Goal: Transaction & Acquisition: Purchase product/service

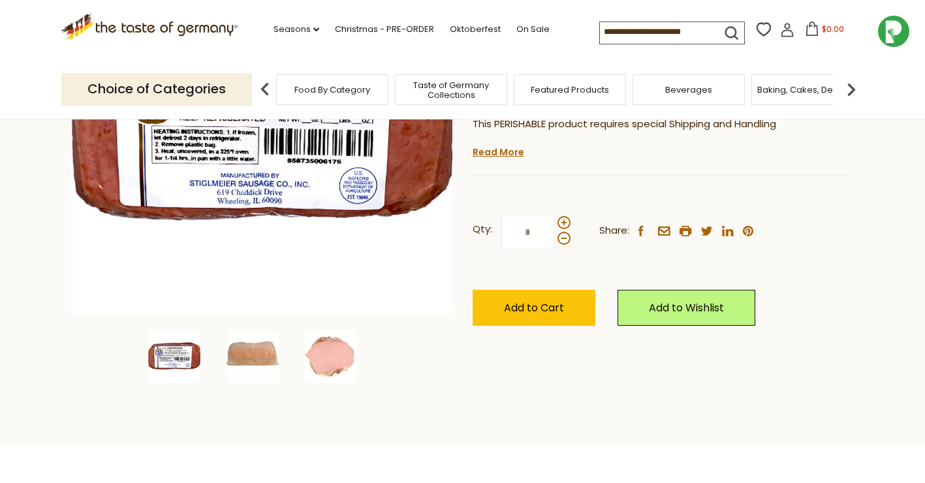
scroll to position [261, 0]
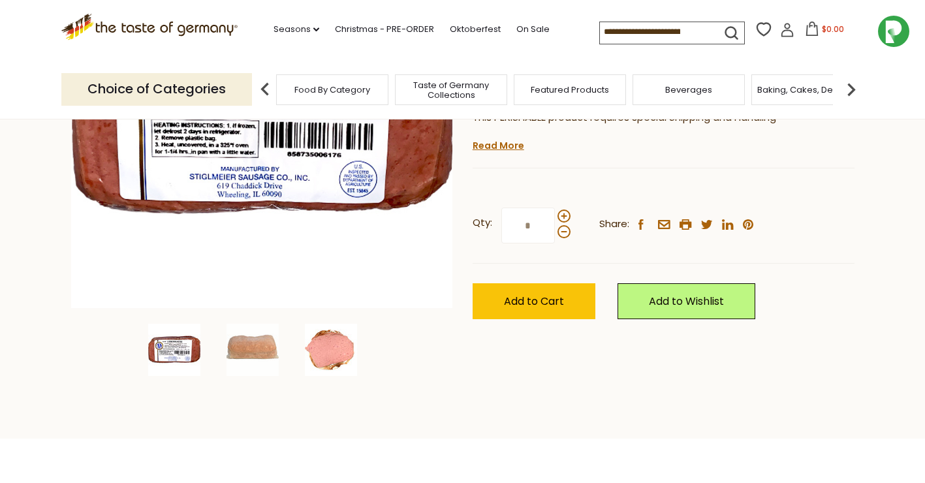
click at [335, 351] on img at bounding box center [331, 350] width 52 height 52
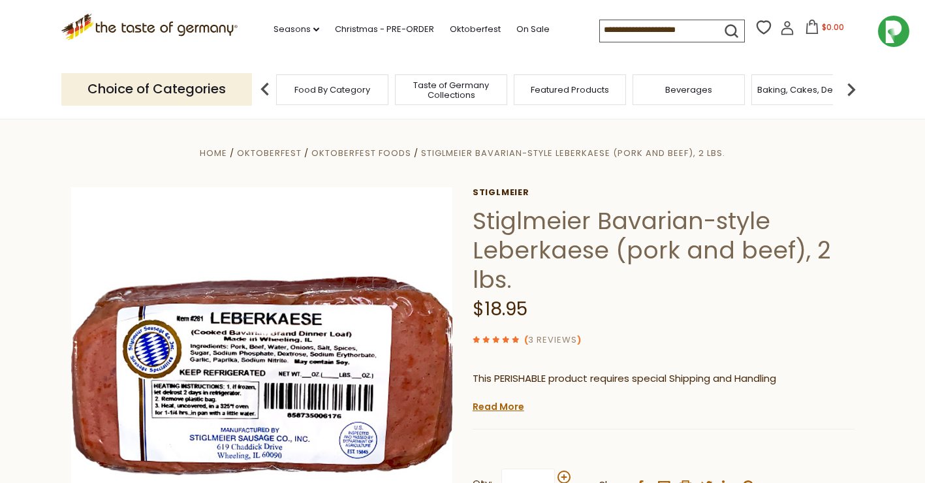
click at [536, 338] on link "3 Reviews" at bounding box center [552, 341] width 49 height 14
click at [541, 341] on link "3 Reviews" at bounding box center [552, 341] width 49 height 14
click at [544, 340] on link "3 Reviews" at bounding box center [552, 341] width 49 height 14
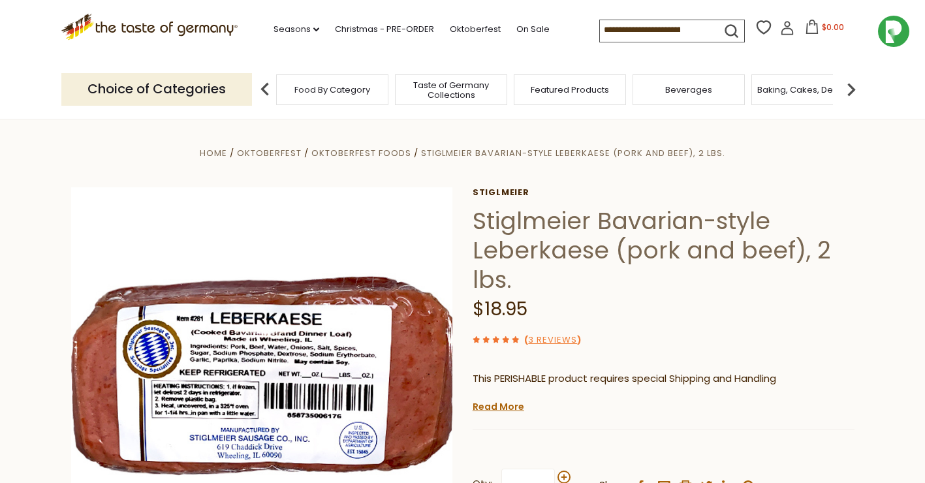
click at [501, 340] on span at bounding box center [497, 339] width 10 height 14
click at [544, 340] on link "3 Reviews" at bounding box center [552, 341] width 49 height 14
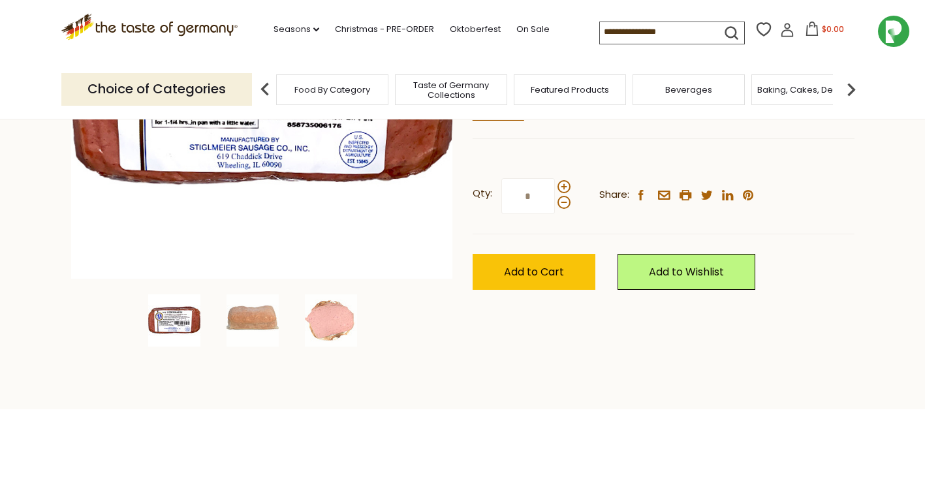
scroll to position [327, 0]
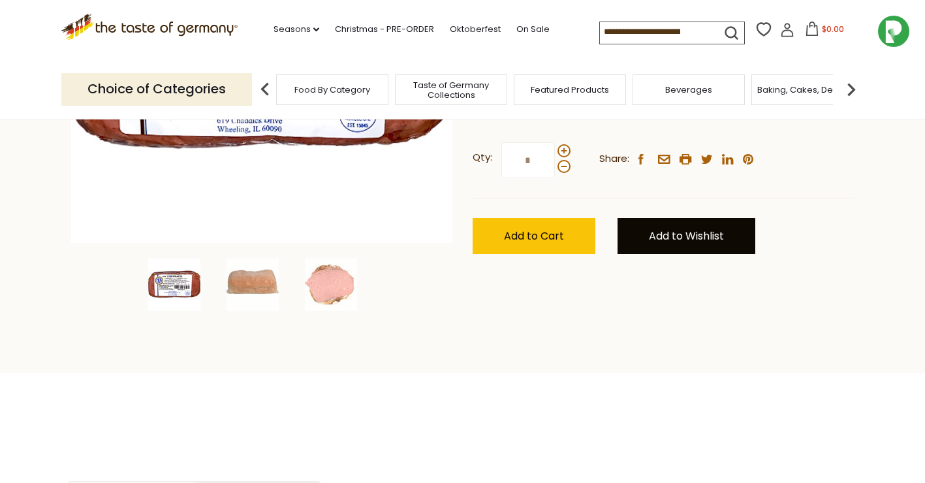
click at [693, 232] on link "Add to Wishlist" at bounding box center [687, 236] width 138 height 36
